Goal: Navigation & Orientation: Find specific page/section

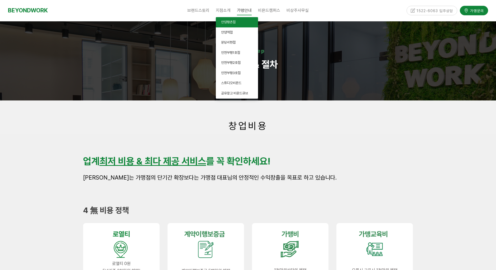
click at [228, 21] on span "안양평촌점" at bounding box center [228, 22] width 15 height 4
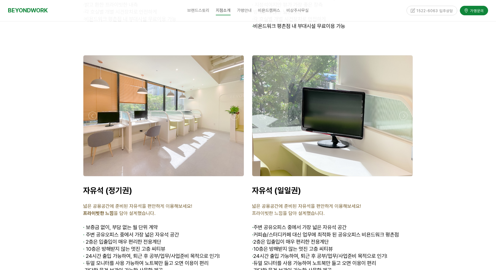
scroll to position [1768, 0]
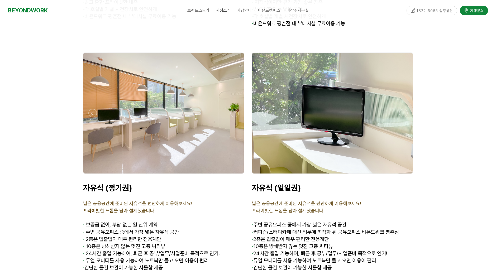
click at [94, 175] on div at bounding box center [164, 175] width 164 height 0
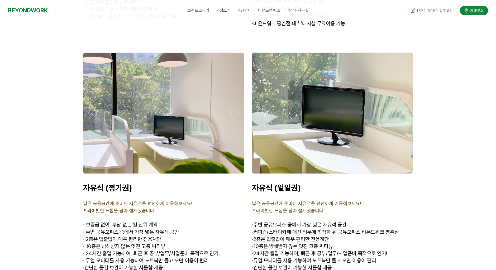
click at [94, 175] on div at bounding box center [164, 175] width 164 height 0
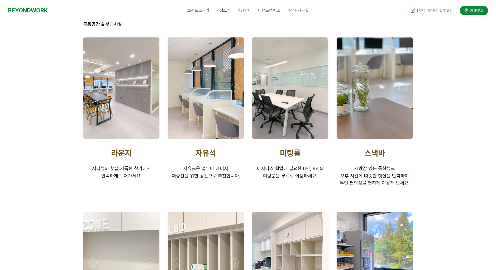
scroll to position [871, 0]
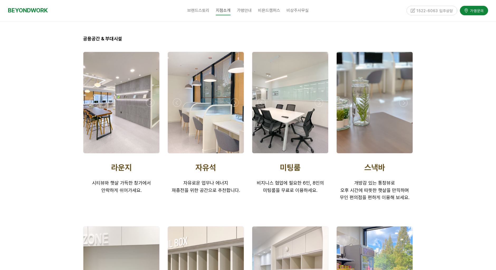
click at [92, 155] on div at bounding box center [121, 155] width 79 height 0
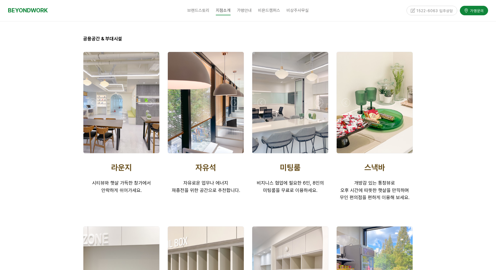
click at [92, 155] on div at bounding box center [121, 155] width 79 height 0
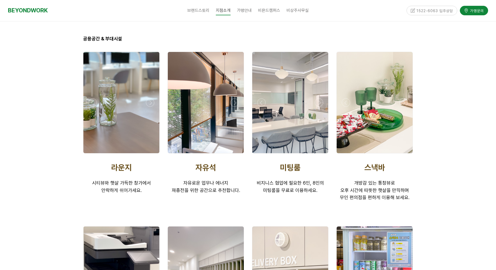
click at [92, 155] on div at bounding box center [121, 155] width 79 height 0
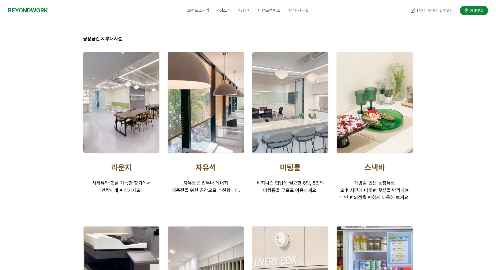
click at [92, 155] on div at bounding box center [121, 155] width 79 height 0
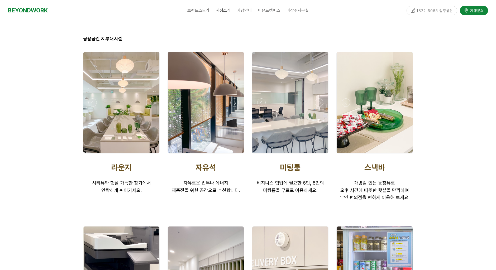
click at [92, 155] on div at bounding box center [121, 155] width 79 height 0
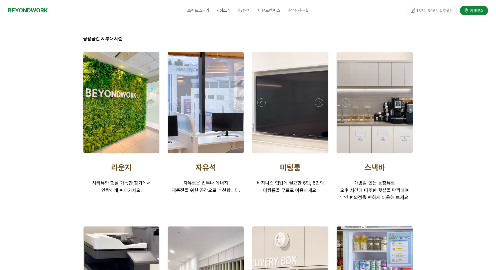
click at [97, 82] on div at bounding box center [121, 102] width 76 height 101
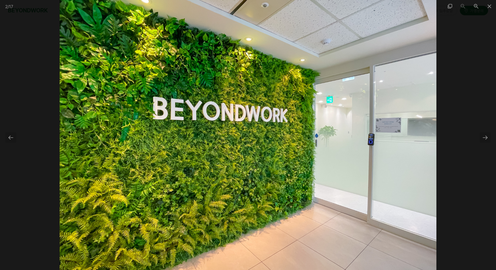
scroll to position [1082, 0]
drag, startPoint x: 126, startPoint y: 37, endPoint x: 195, endPoint y: 5, distance: 75.4
click at [128, 36] on img at bounding box center [248, 135] width 377 height 270
